Goal: Check status: Check status

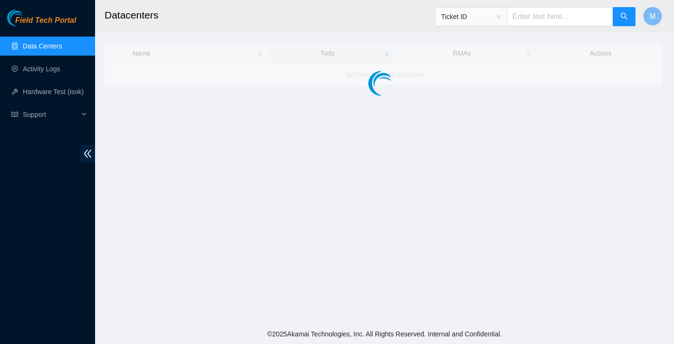
click at [48, 49] on link "Data Centers" at bounding box center [42, 46] width 39 height 8
click at [652, 16] on span "M" at bounding box center [652, 16] width 6 height 12
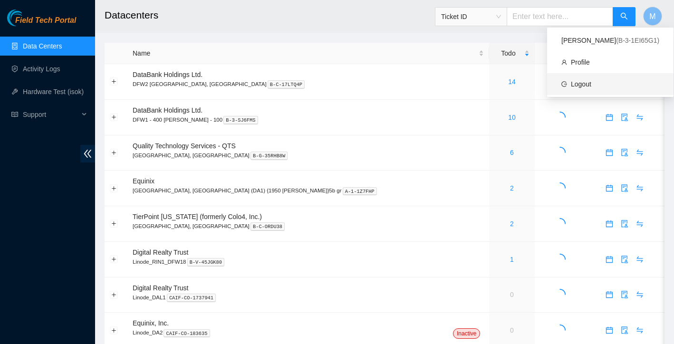
click at [591, 86] on link "Logout" at bounding box center [581, 84] width 20 height 8
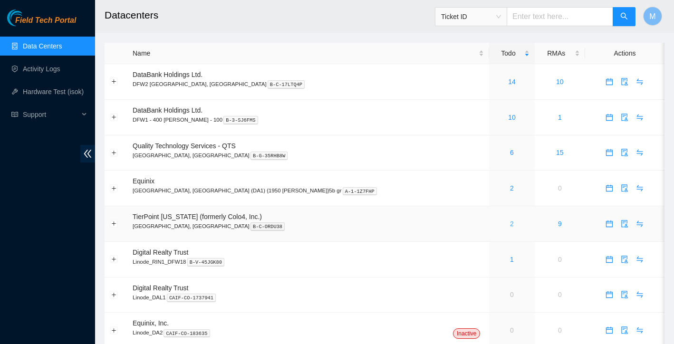
click at [510, 225] on link "2" at bounding box center [512, 224] width 4 height 8
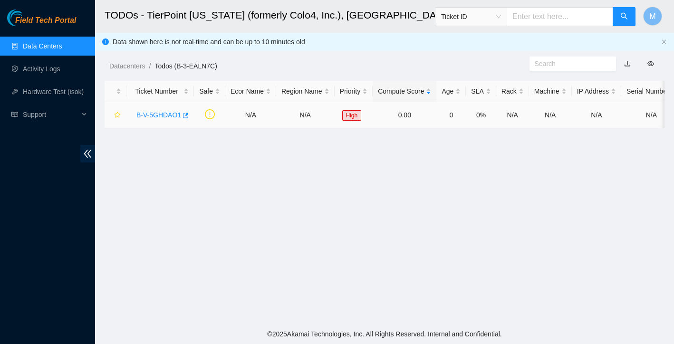
click at [167, 114] on link "B-V-5GHDAO1" at bounding box center [158, 115] width 45 height 8
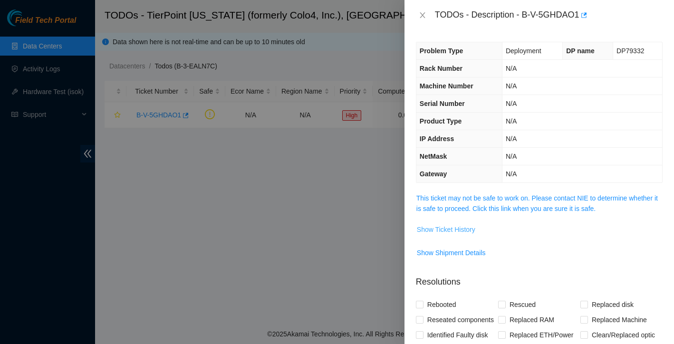
click at [440, 229] on span "Show Ticket History" at bounding box center [446, 229] width 58 height 10
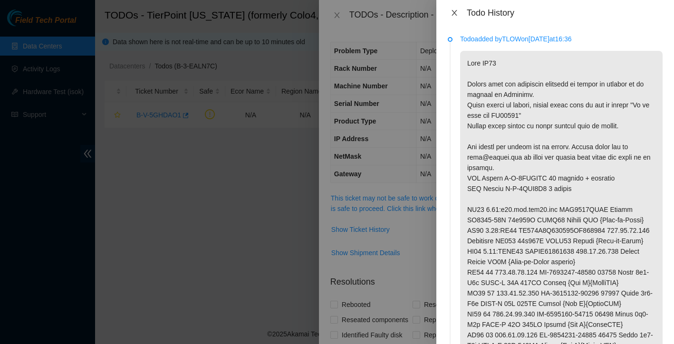
click at [455, 14] on icon "close" at bounding box center [454, 13] width 8 height 8
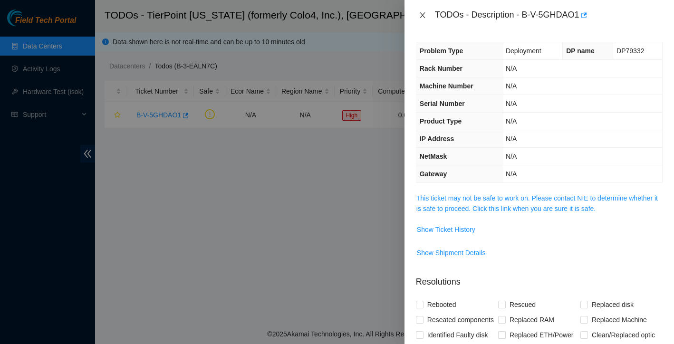
click at [419, 11] on icon "close" at bounding box center [423, 15] width 8 height 8
